Goal: Contribute content

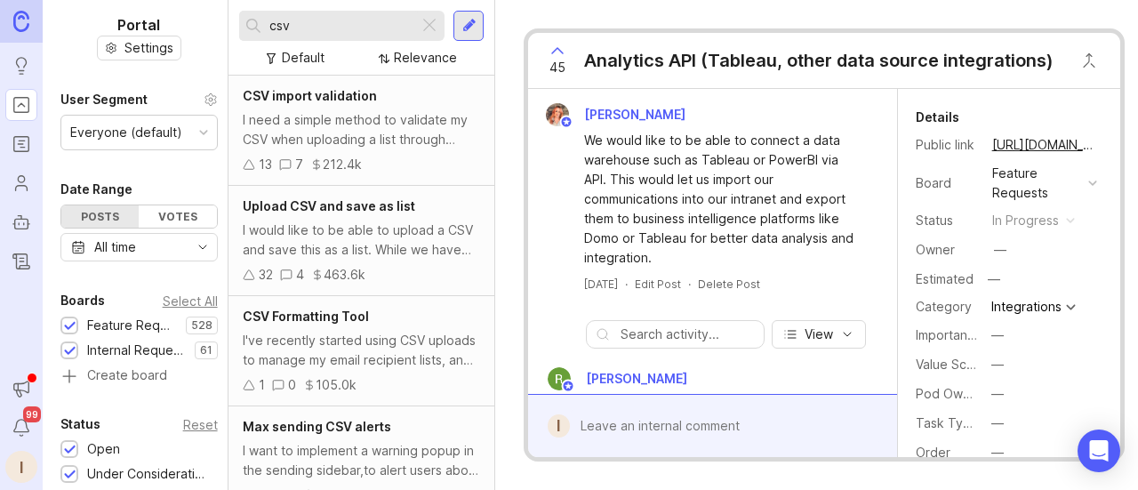
click at [324, 23] on input "csv" at bounding box center [340, 26] width 142 height 20
click at [311, 23] on input "csv" at bounding box center [340, 26] width 142 height 20
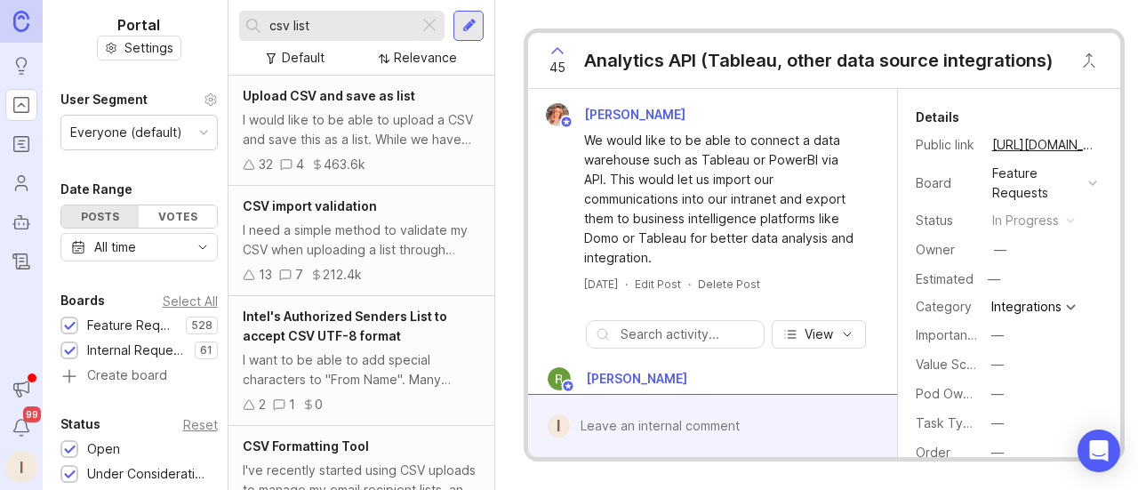
type input "csv list"
click at [359, 127] on div "I would like to be able to upload a CSV and save this as a list. While we have …" at bounding box center [361, 129] width 237 height 39
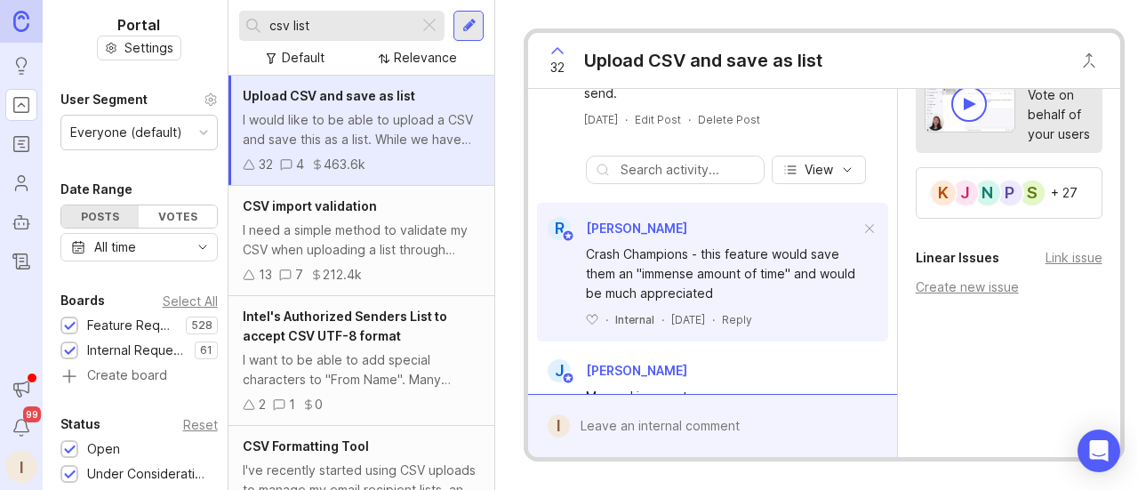
scroll to position [165, 0]
click at [1031, 179] on div "S" at bounding box center [1032, 193] width 28 height 28
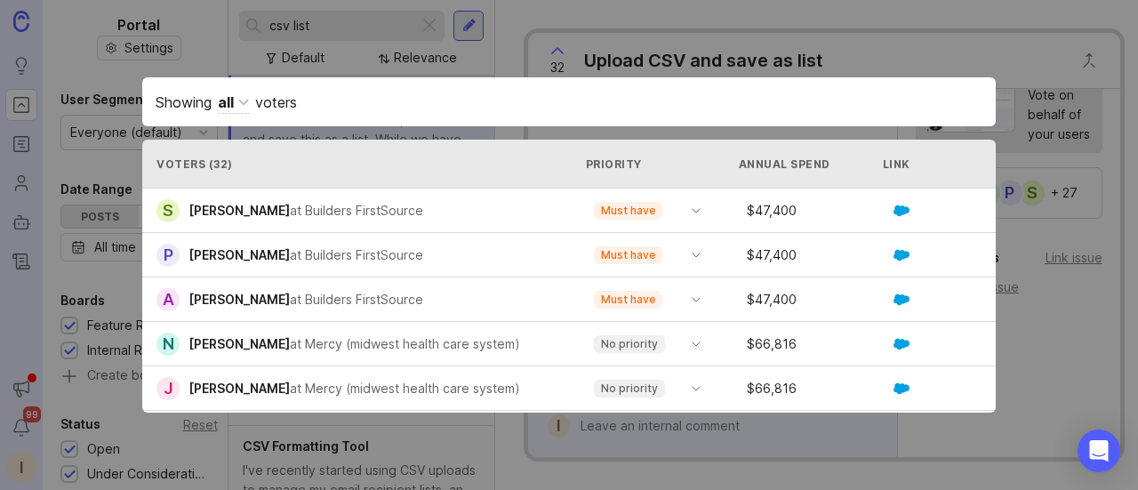
click at [951, 58] on div "Showing all voters Voters ( 32 ) Priority Annual Spend Link Voted S [PERSON_NAM…" at bounding box center [569, 245] width 910 height 392
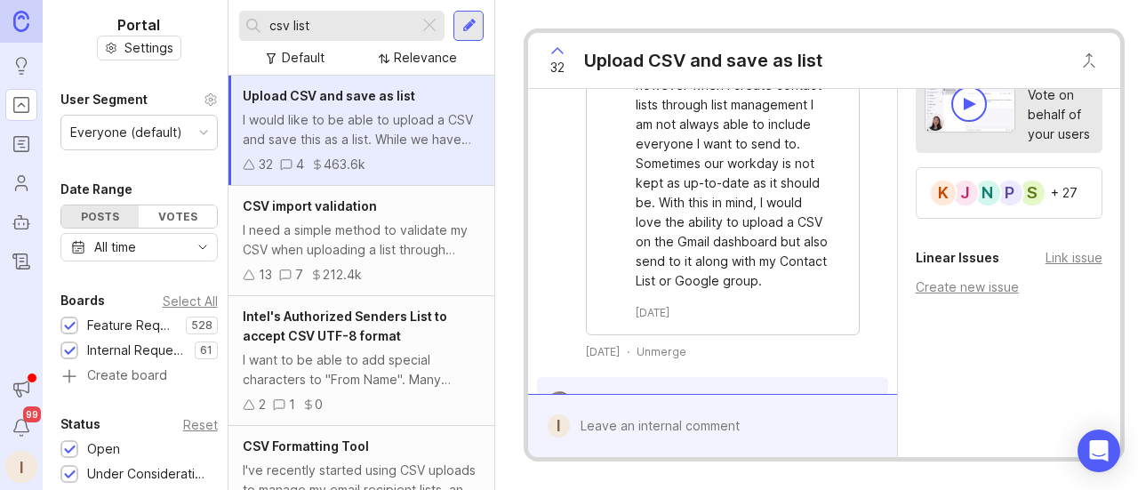
scroll to position [0, 0]
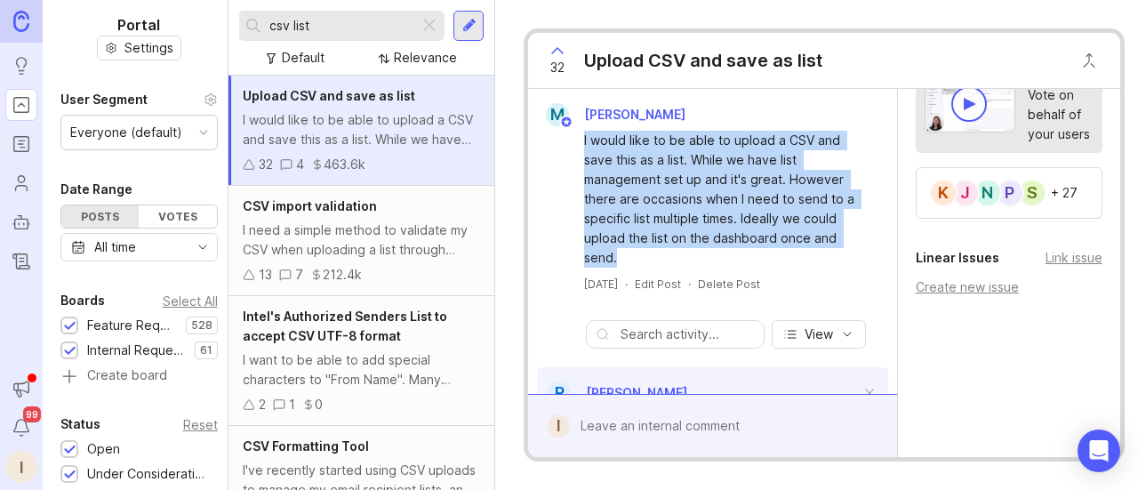
drag, startPoint x: 637, startPoint y: 260, endPoint x: 573, endPoint y: 144, distance: 132.1
click at [573, 144] on div "I would like to be able to upload a CSV and save this as a list. While we have …" at bounding box center [712, 196] width 354 height 141
copy div "I would like to be able to upload a CSV and save this as a list. While we have …"
click at [670, 409] on div at bounding box center [725, 426] width 311 height 34
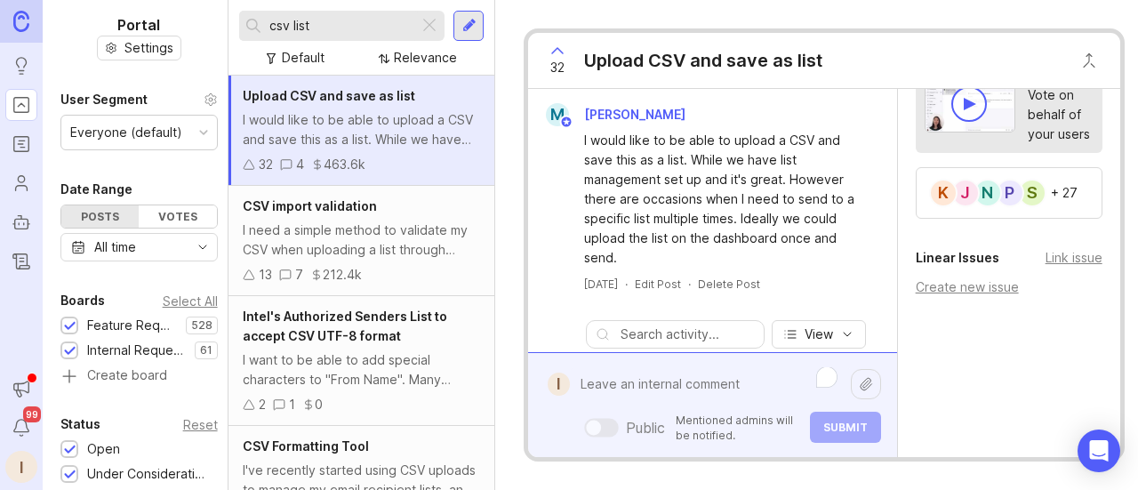
paste textarea "Builders FirstSource (BFS) has made it clear that without this feature, they ca…"
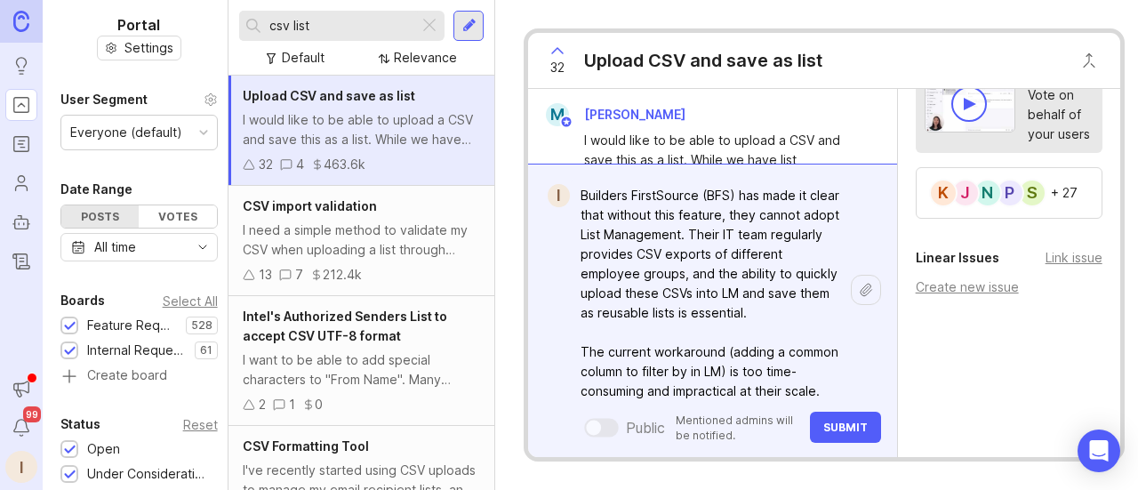
click at [750, 243] on textarea "Builders FirstSource (BFS) has made it clear that without this feature, they ca…" at bounding box center [710, 421] width 281 height 484
click at [679, 266] on textarea "Builders FirstSource (BFS) has made it clear that without this feature, they ca…" at bounding box center [710, 430] width 281 height 503
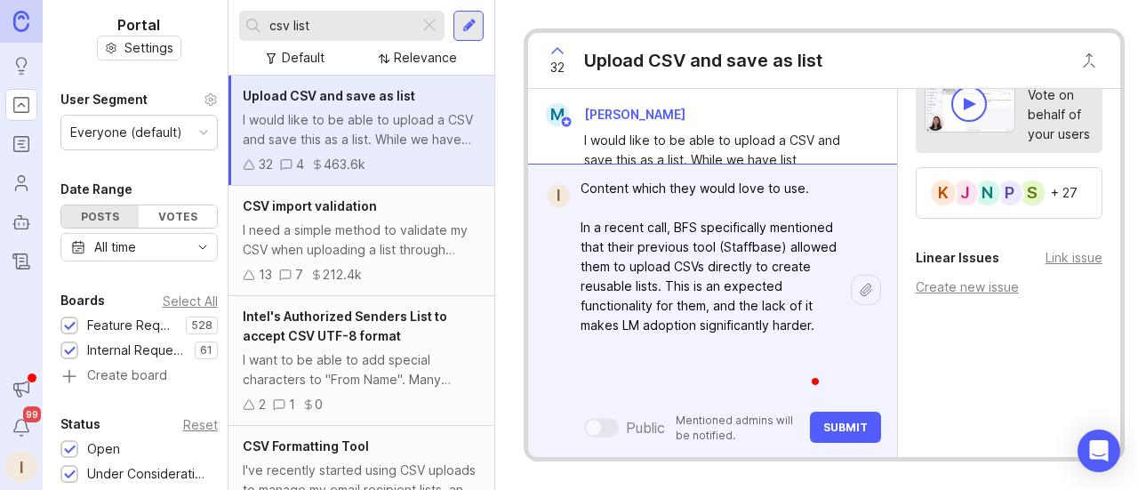
type textarea "Builders FirstSource (BFS) has made it clear that without this feature, they ca…"
click at [856, 421] on span "Submit" at bounding box center [845, 427] width 44 height 13
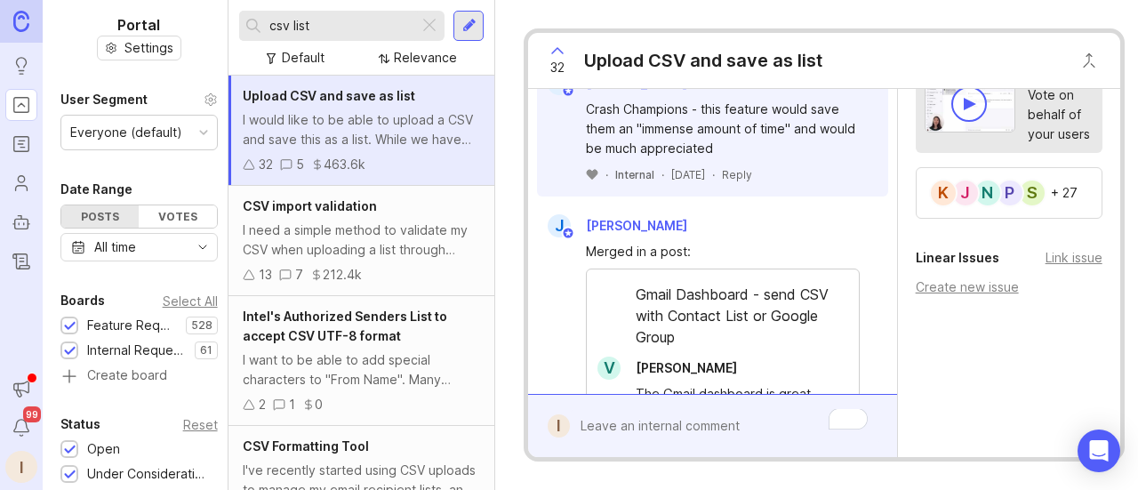
click at [592, 180] on icon at bounding box center [592, 175] width 11 height 10
